Goal: Task Accomplishment & Management: Manage account settings

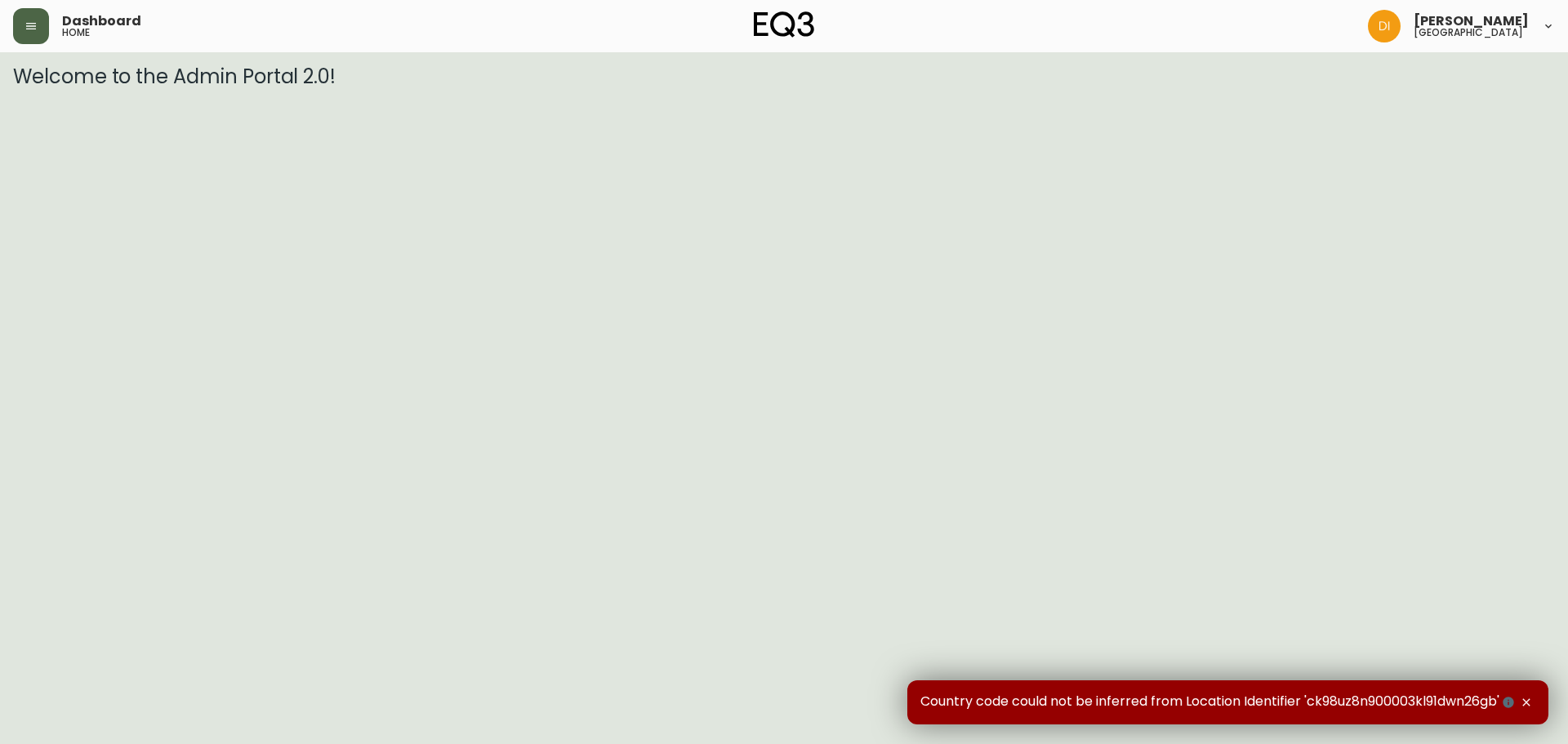
click at [29, 28] on icon "button" at bounding box center [31, 26] width 13 height 13
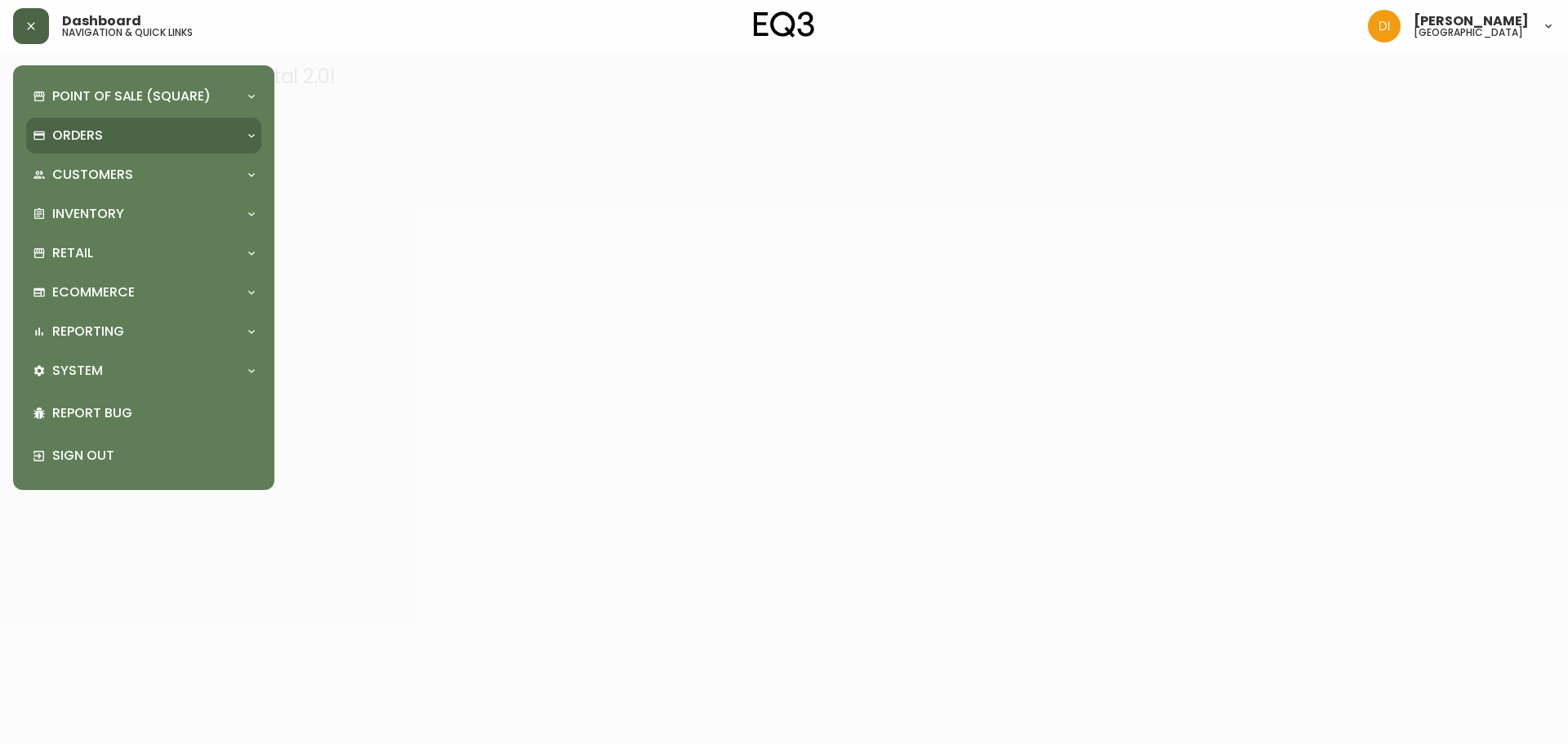
click at [224, 136] on div "Orders" at bounding box center [135, 135] width 206 height 18
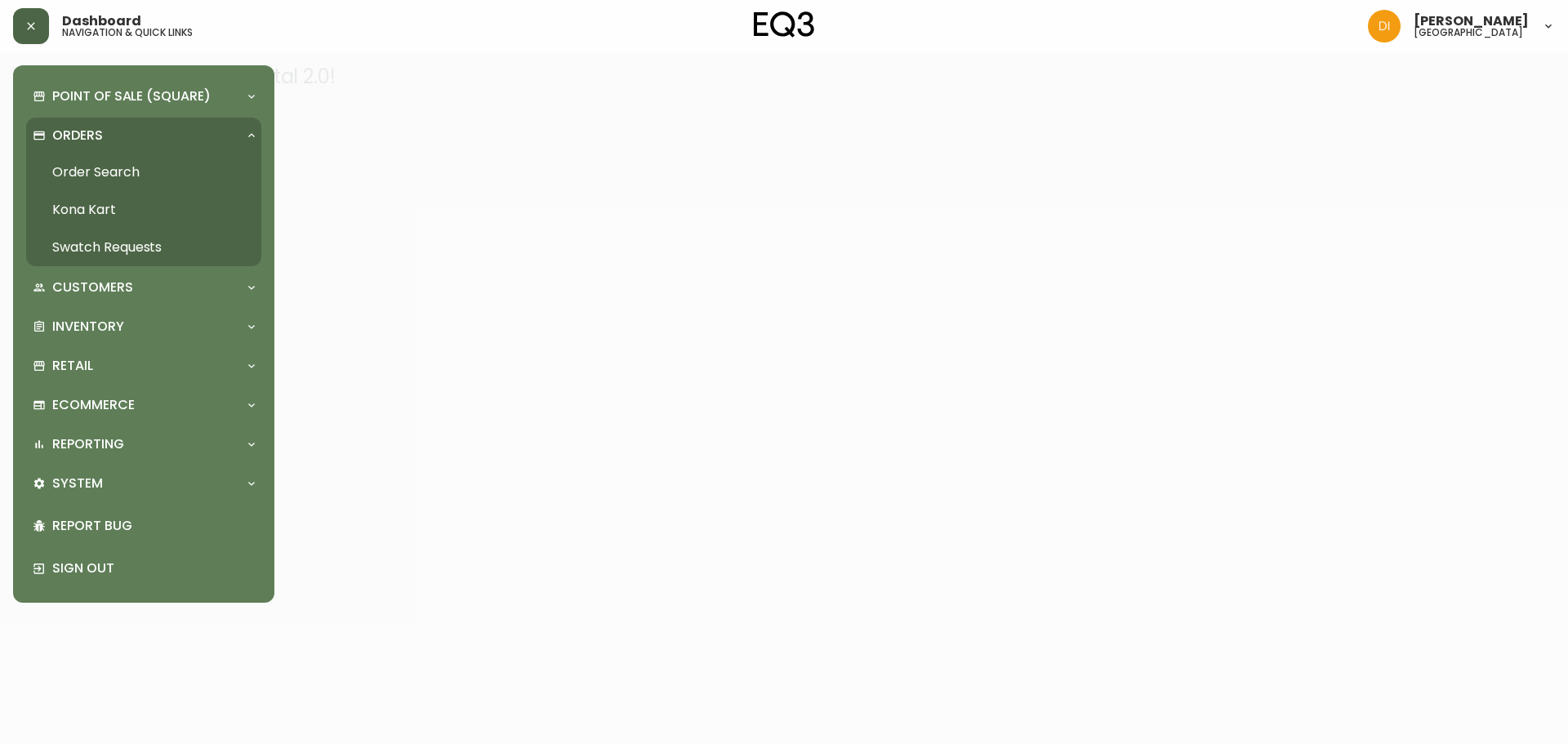
click at [88, 173] on link "Order Search" at bounding box center [144, 172] width 236 height 38
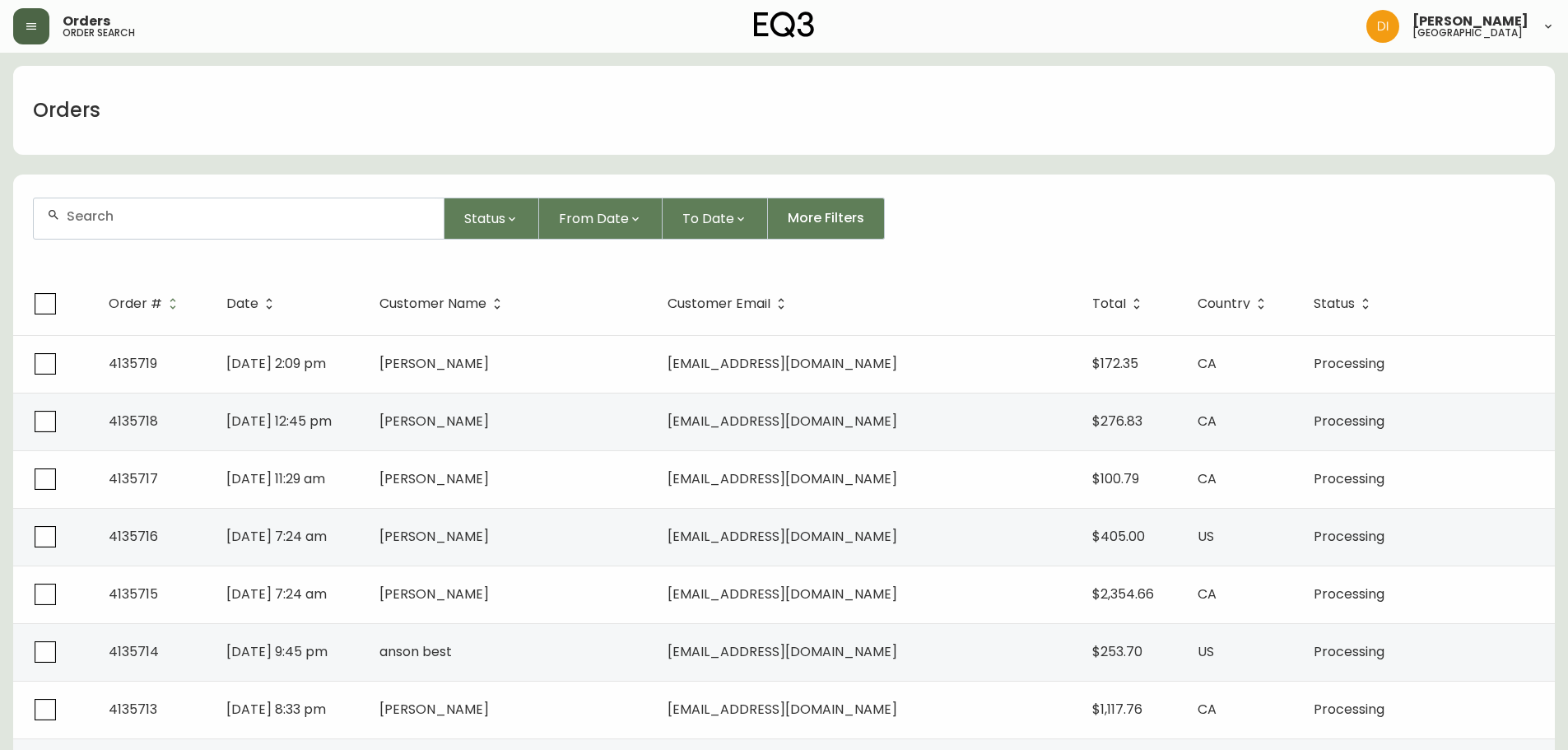
click at [1553, 28] on icon at bounding box center [1548, 26] width 13 height 13
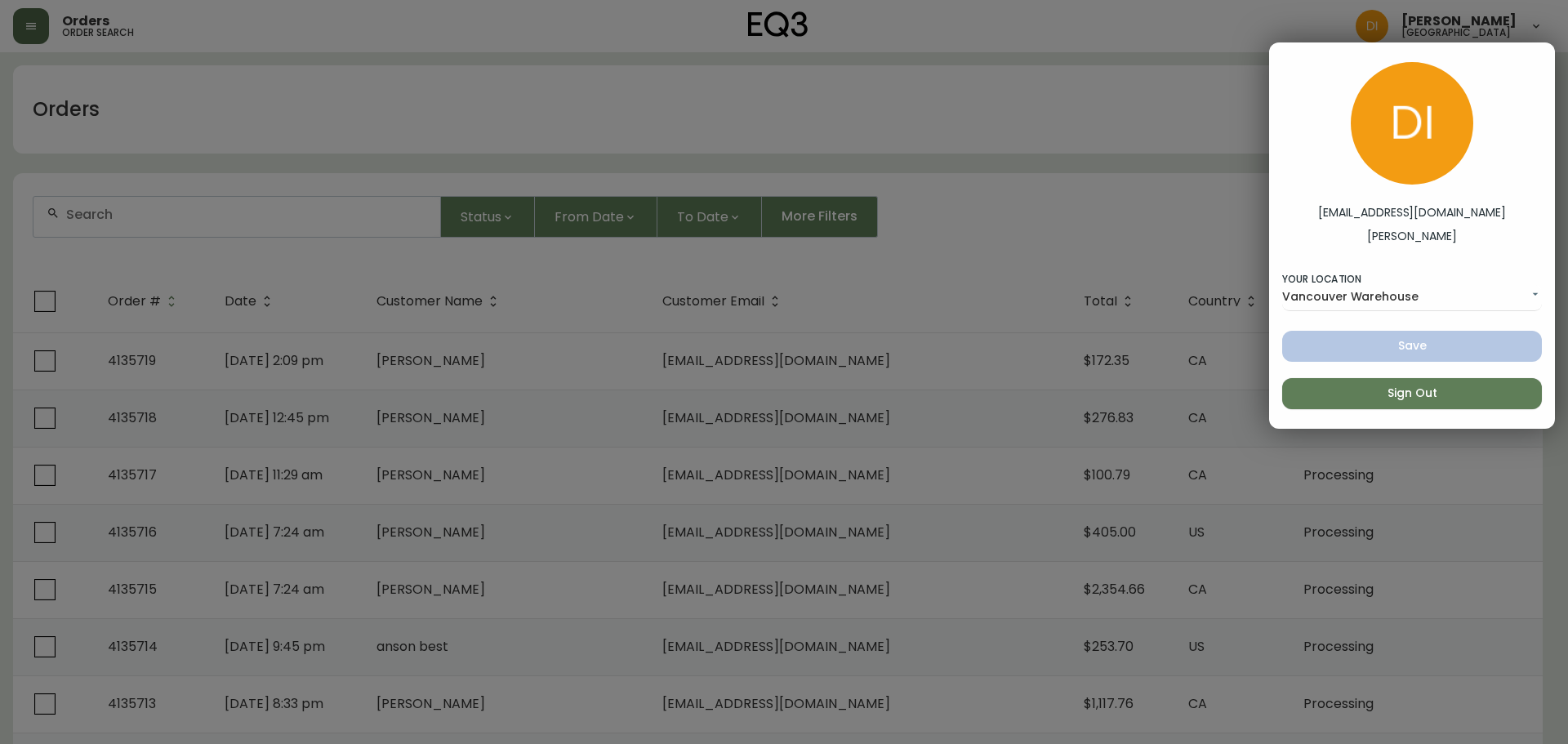
click at [1141, 90] on div at bounding box center [784, 372] width 1568 height 744
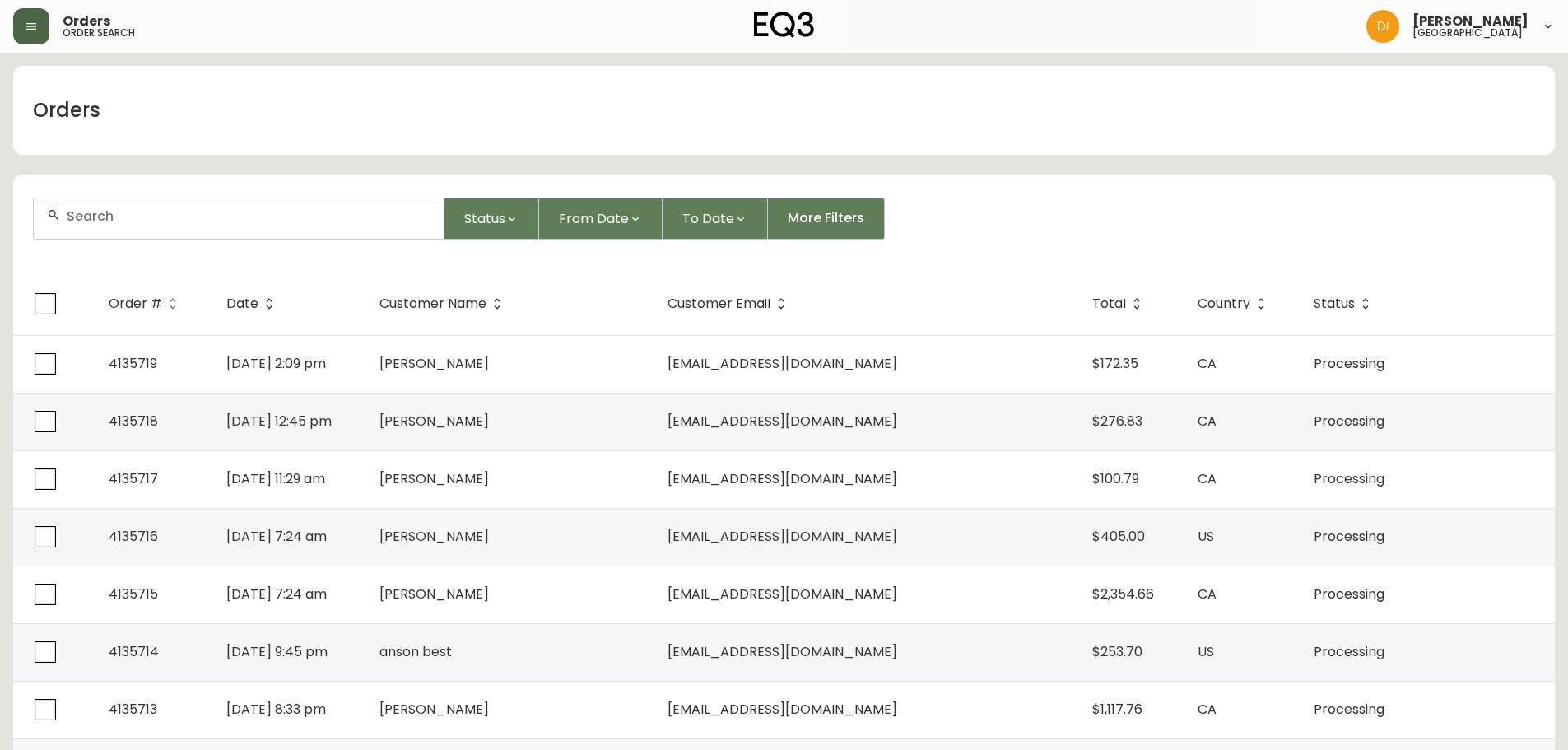
click at [1543, 26] on icon at bounding box center [1548, 26] width 13 height 13
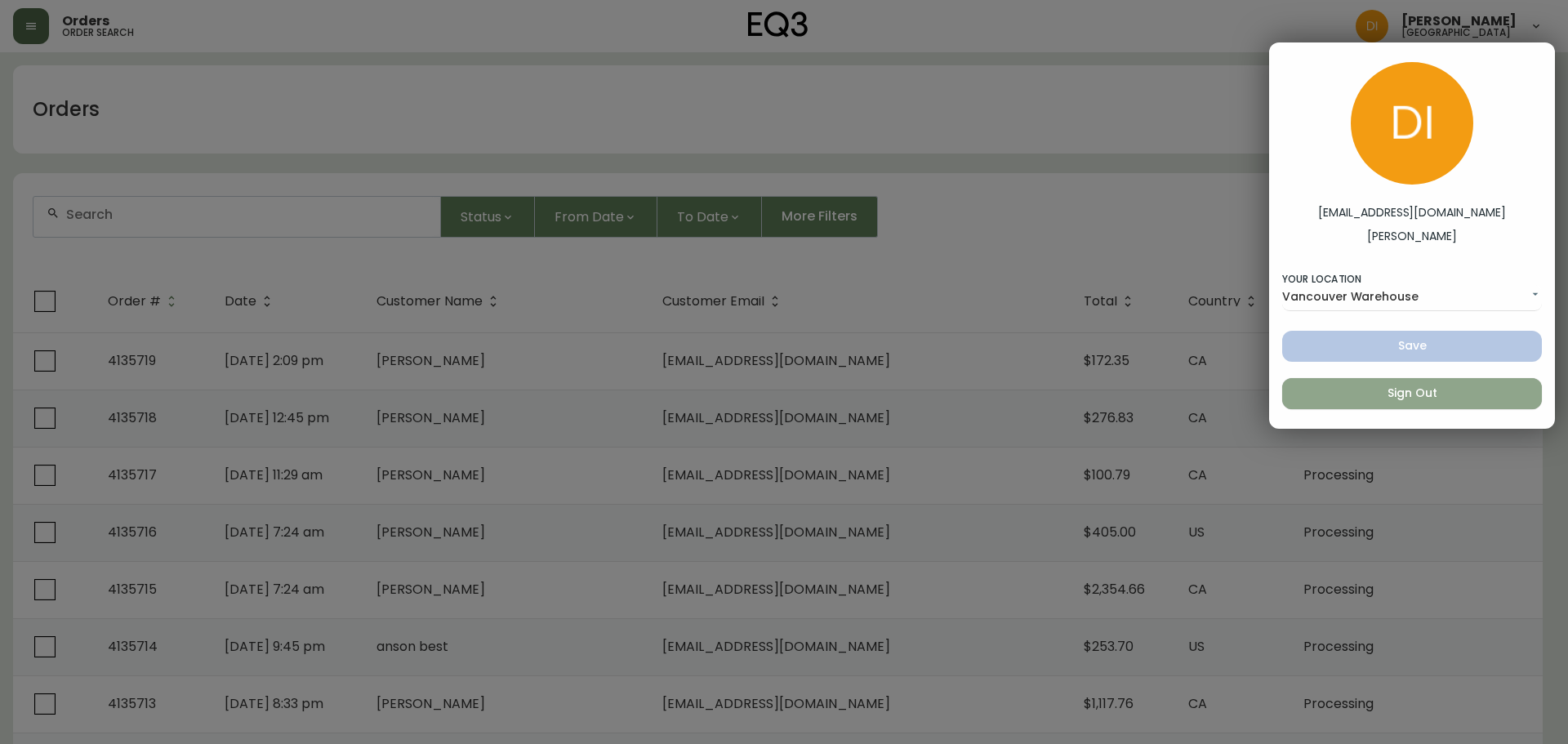
click at [1390, 405] on button "Sign Out" at bounding box center [1412, 394] width 260 height 31
